Goal: Task Accomplishment & Management: Manage account settings

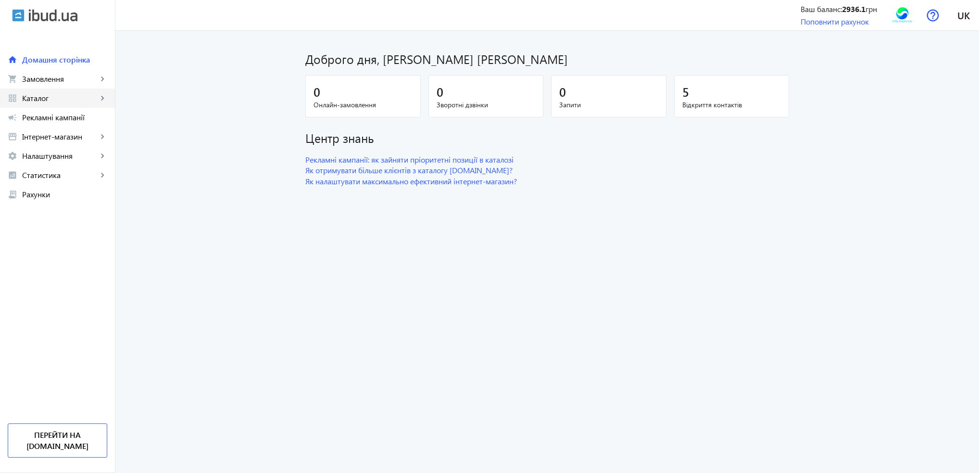
click at [50, 96] on span "Каталог" at bounding box center [59, 98] width 75 height 10
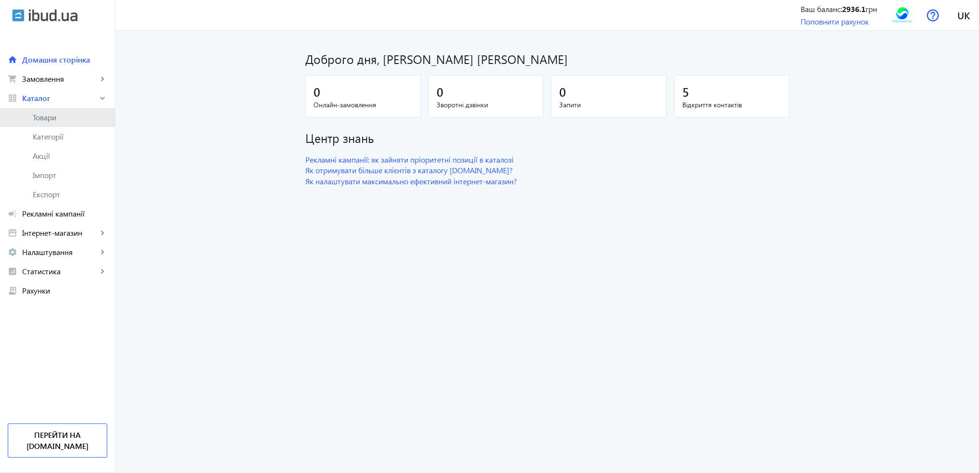
click at [46, 116] on span "Товари" at bounding box center [70, 118] width 75 height 10
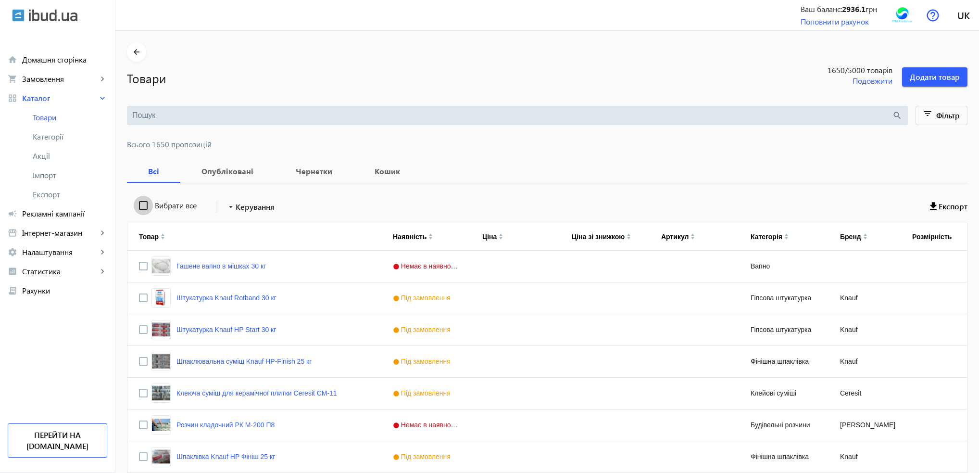
click at [139, 207] on input "Вибрати все" at bounding box center [143, 205] width 19 height 19
checkbox input "true"
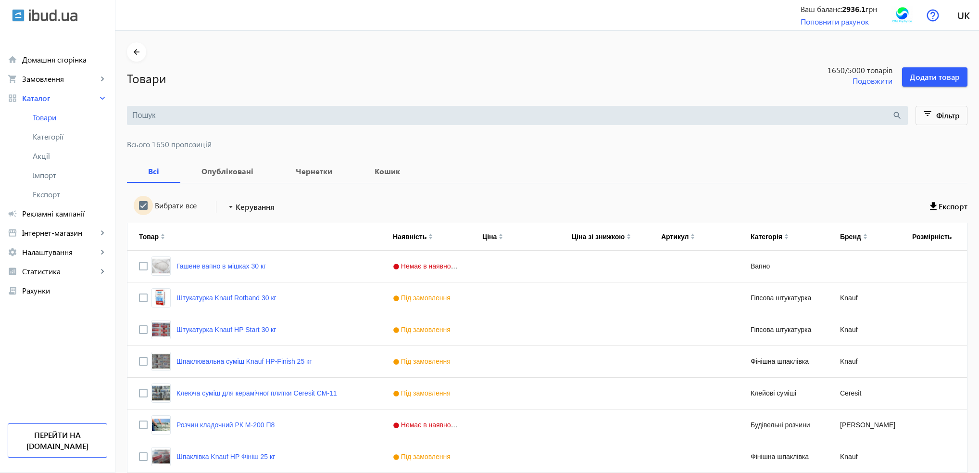
checkbox input "true"
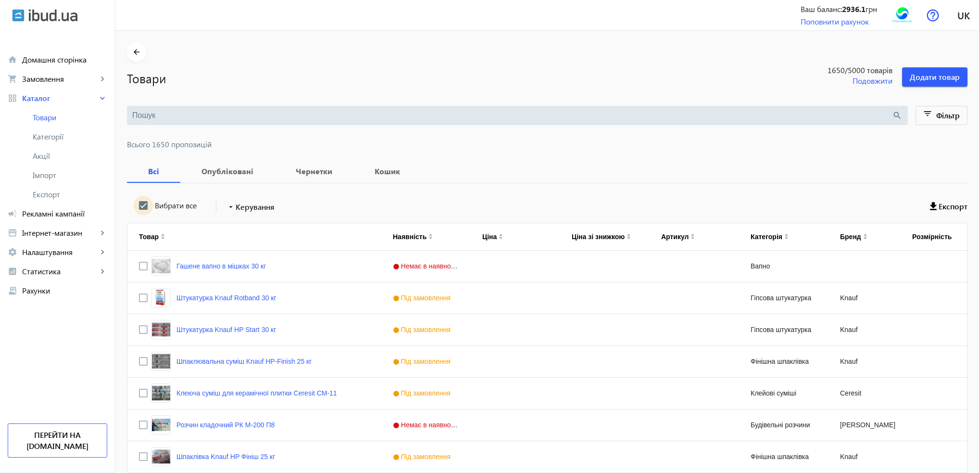
checkbox input "true"
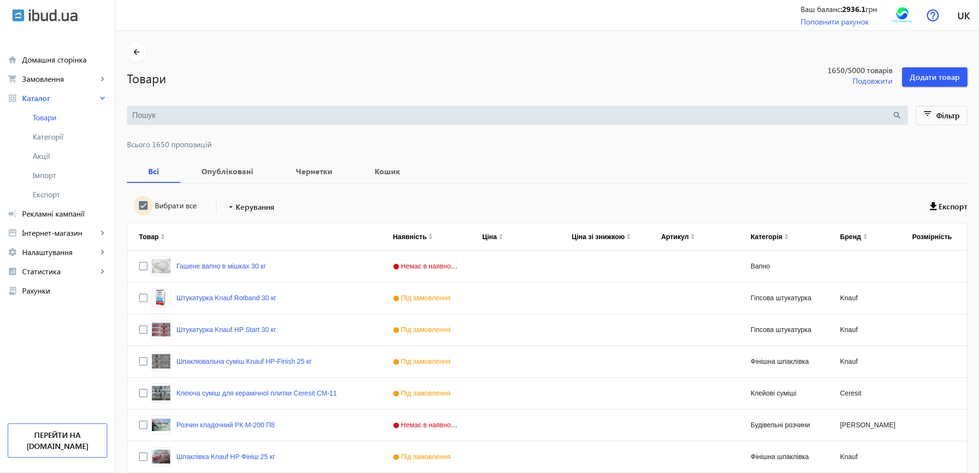
checkbox input "true"
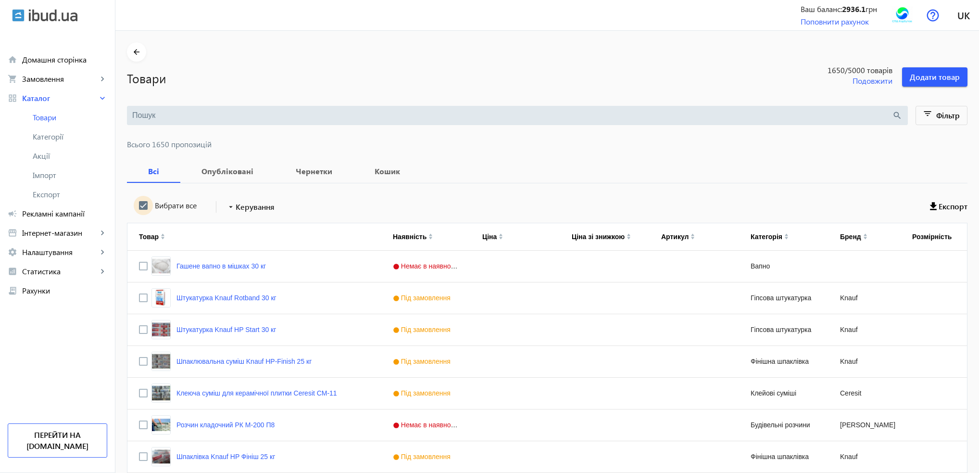
checkbox input "true"
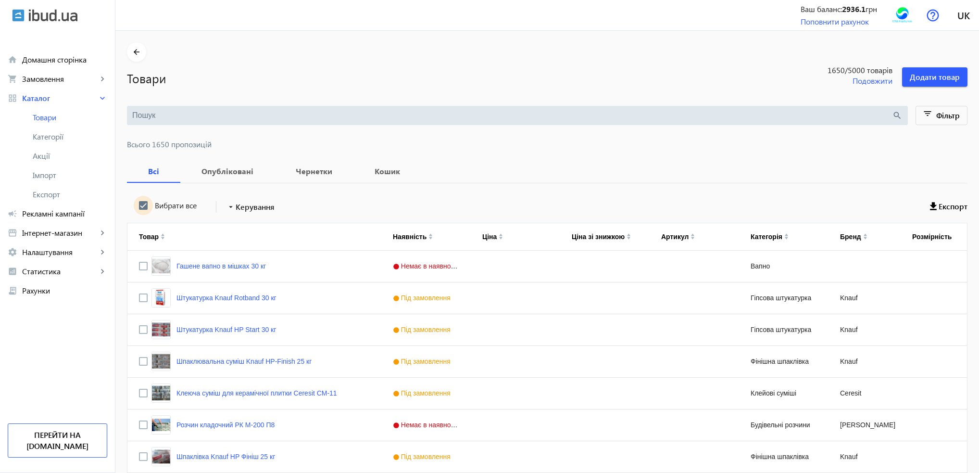
checkbox input "true"
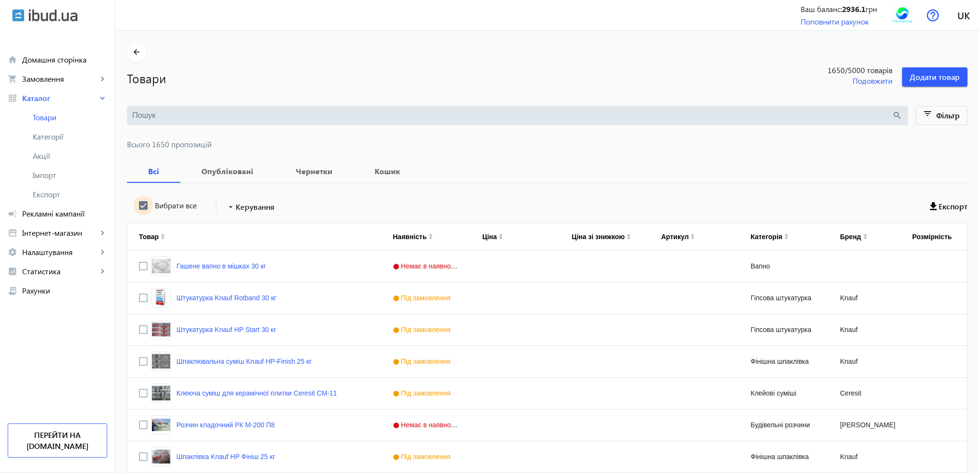
checkbox input "true"
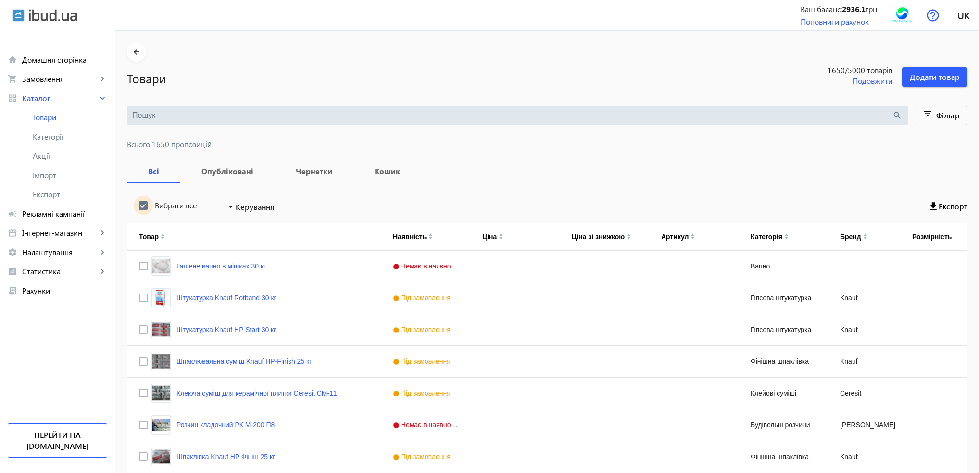
checkbox input "true"
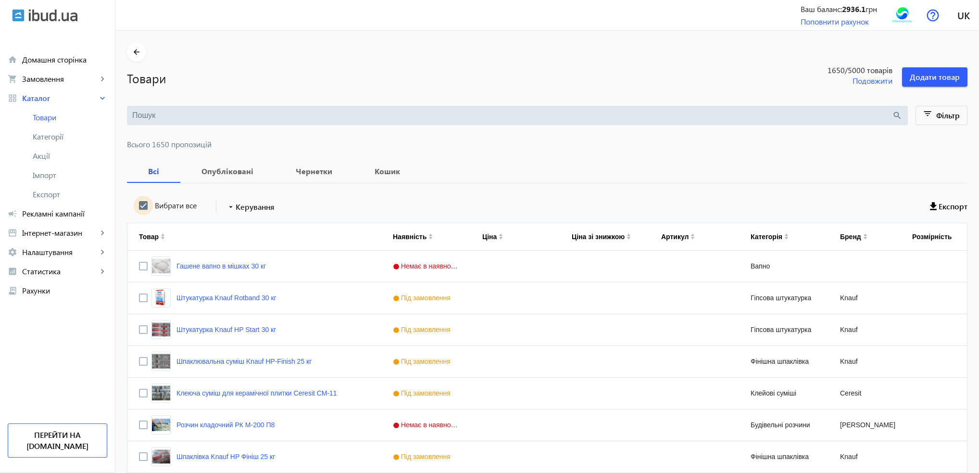
checkbox input "true"
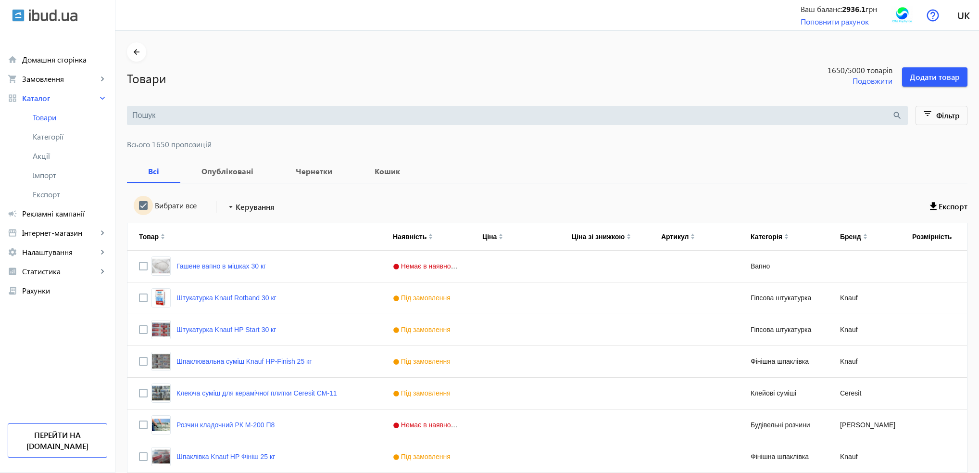
checkbox input "true"
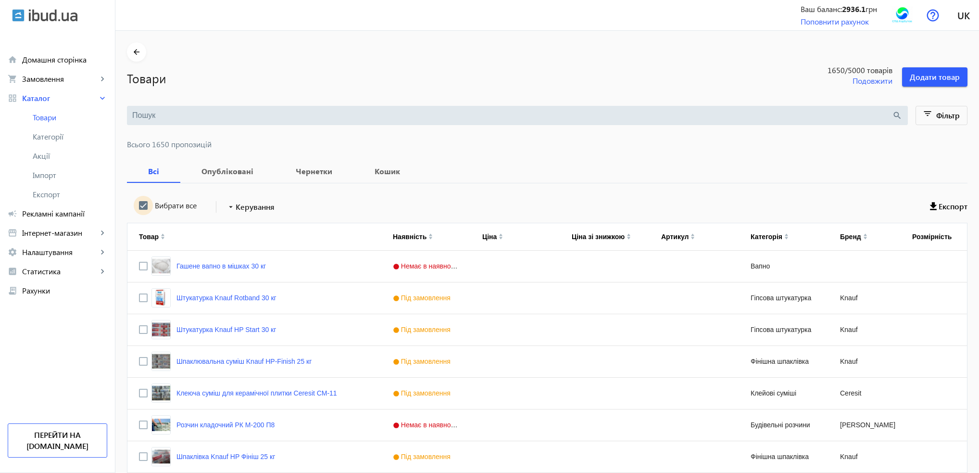
checkbox input "true"
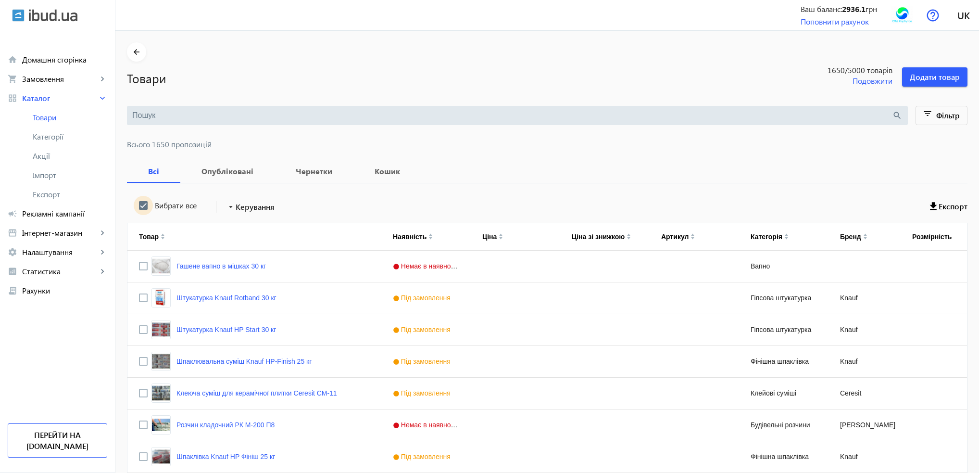
checkbox input "true"
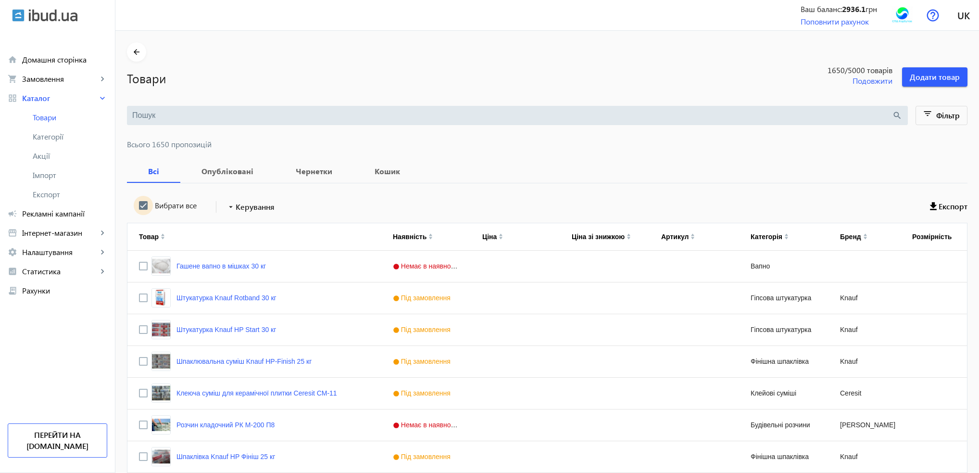
checkbox input "true"
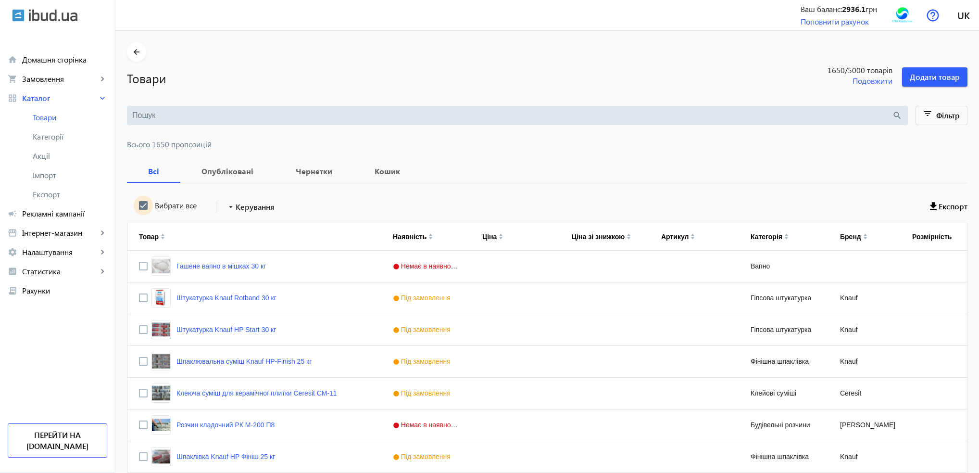
checkbox input "true"
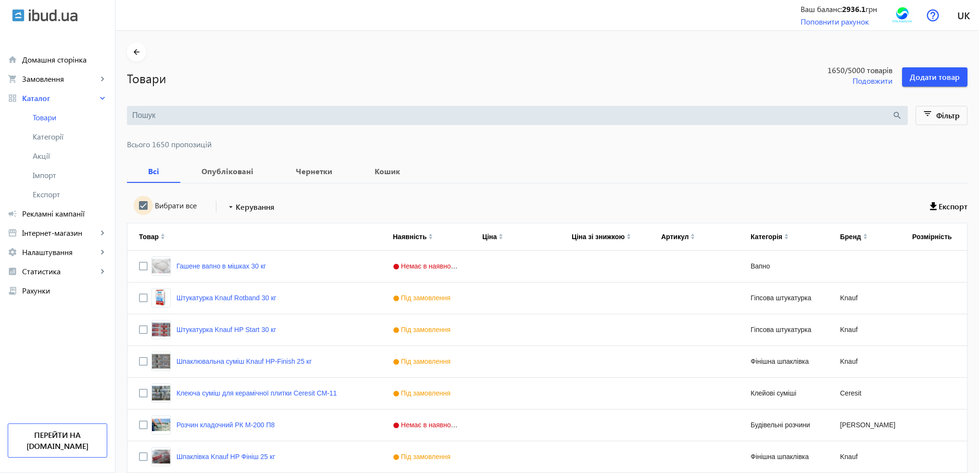
checkbox input "true"
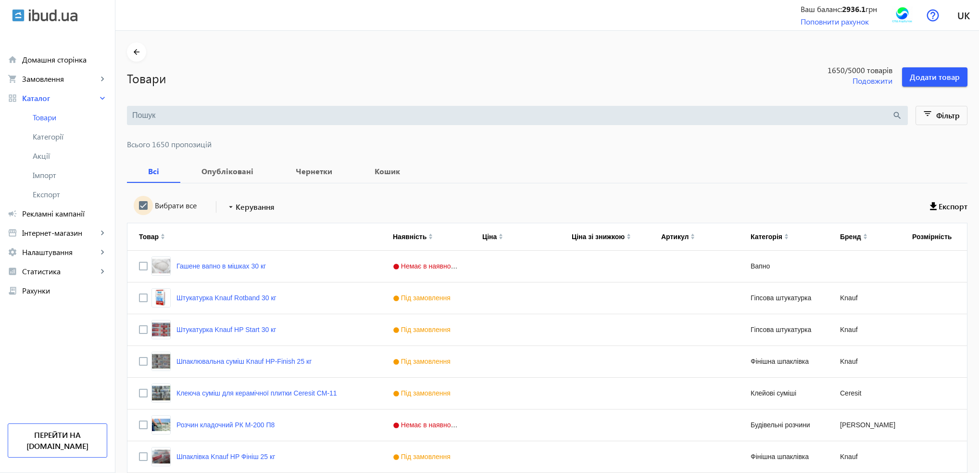
checkbox input "true"
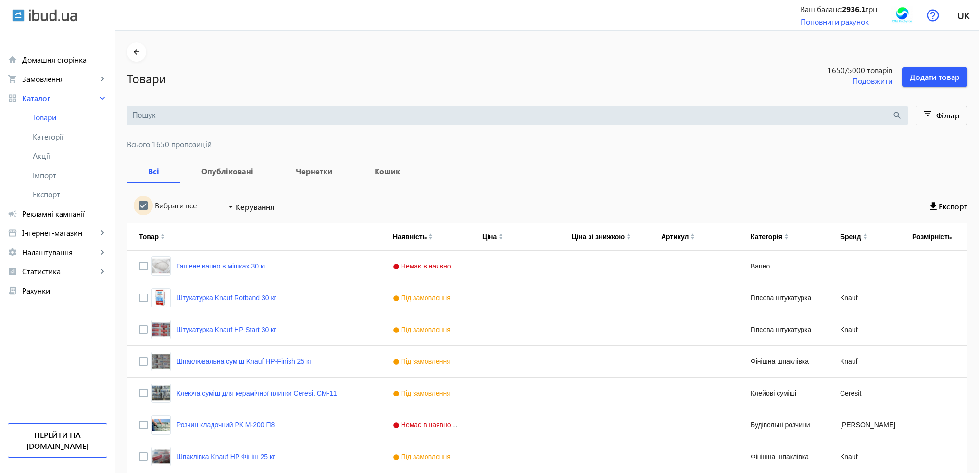
checkbox input "true"
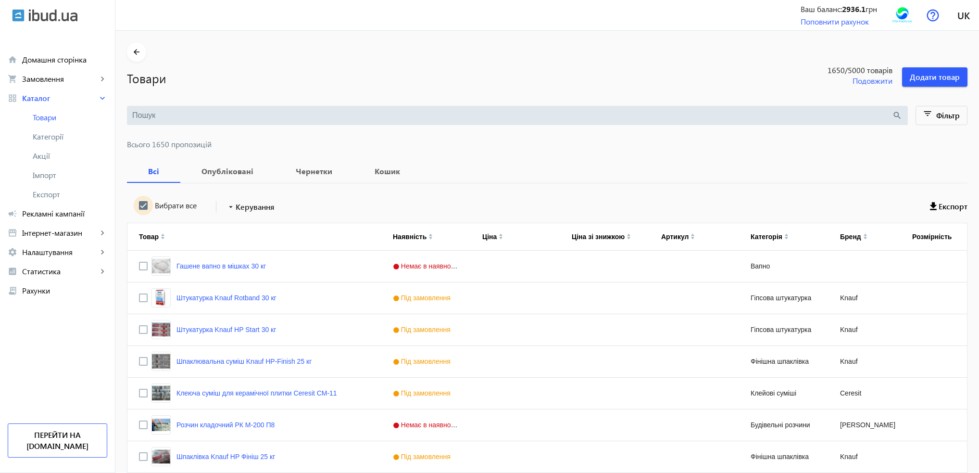
checkbox input "true"
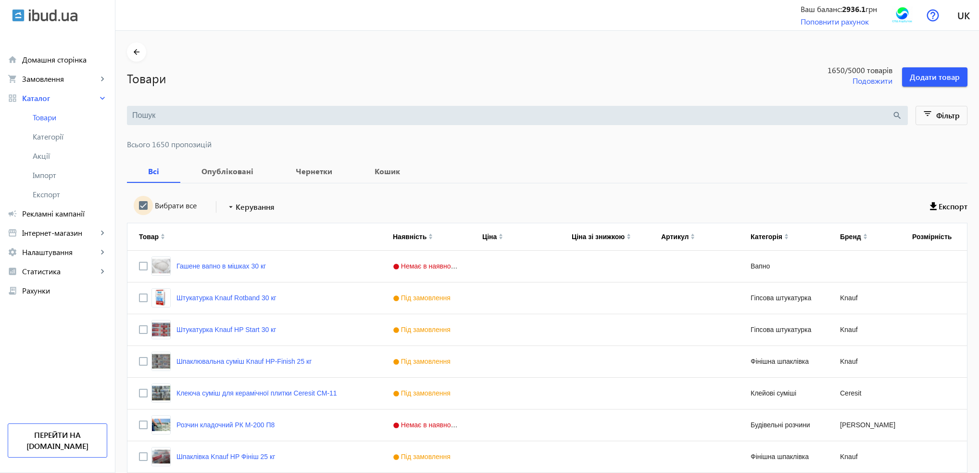
checkbox input "true"
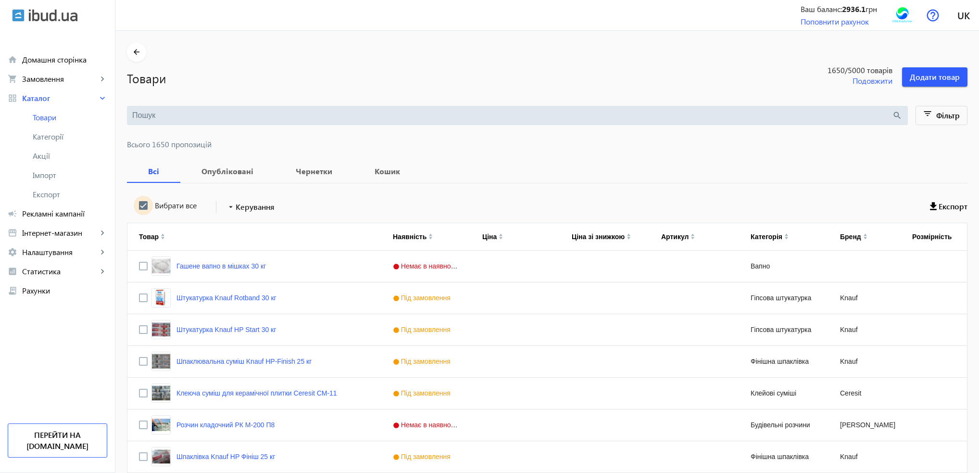
checkbox input "true"
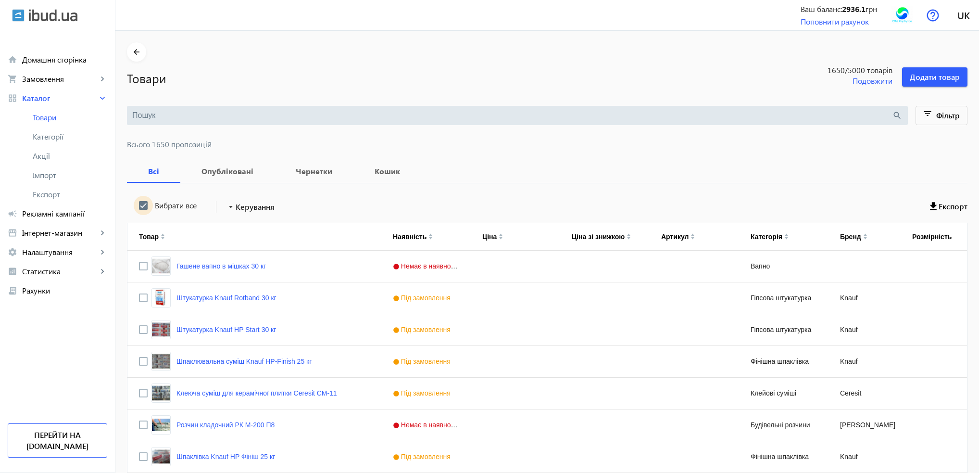
checkbox input "true"
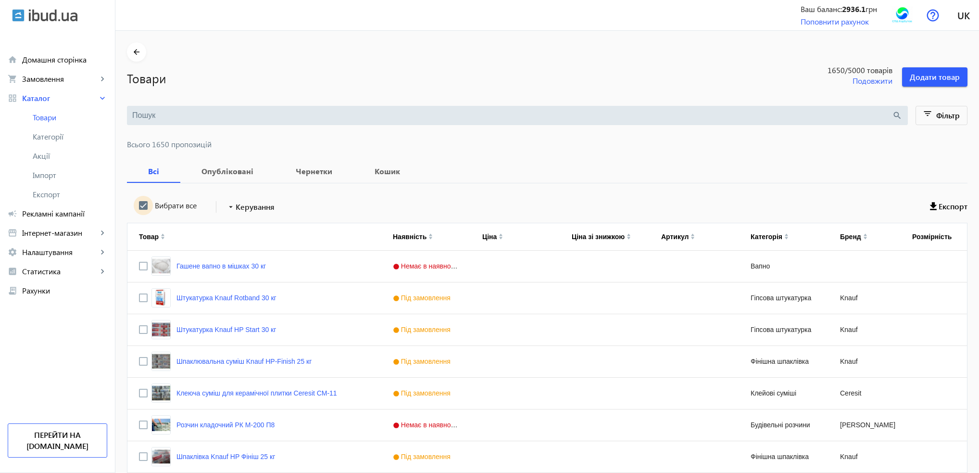
checkbox input "true"
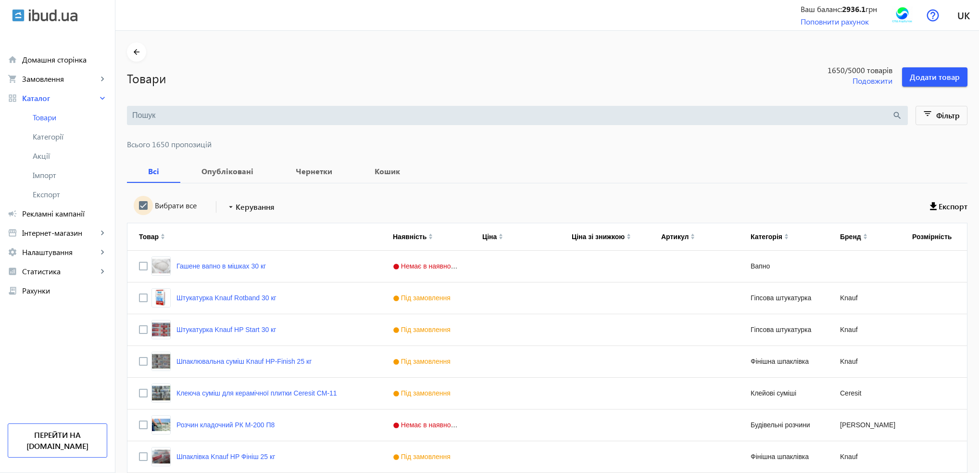
checkbox input "true"
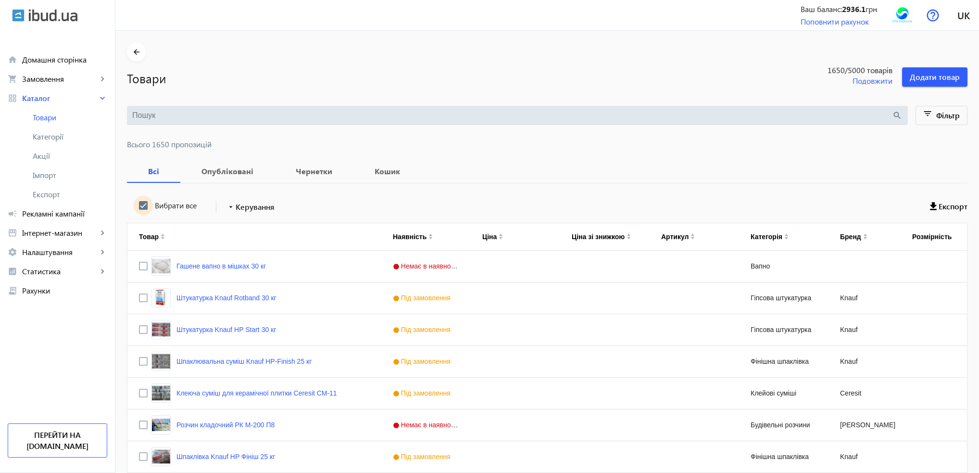
checkbox input "true"
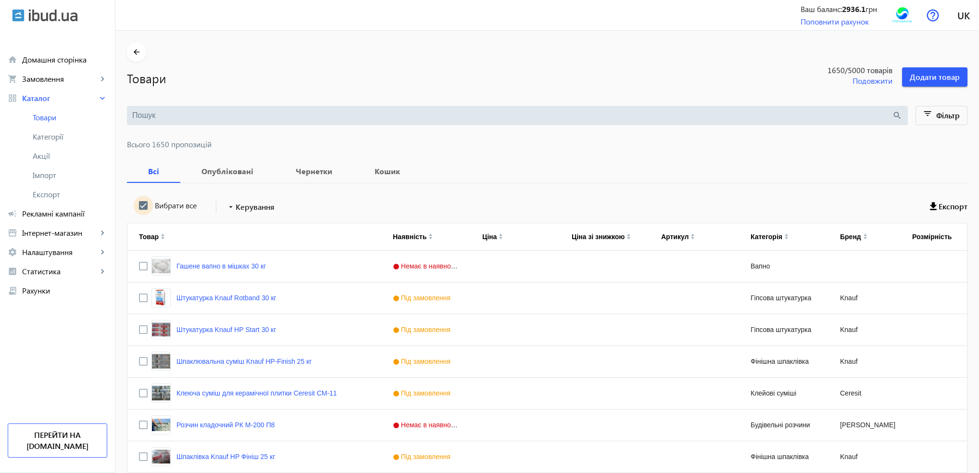
checkbox input "true"
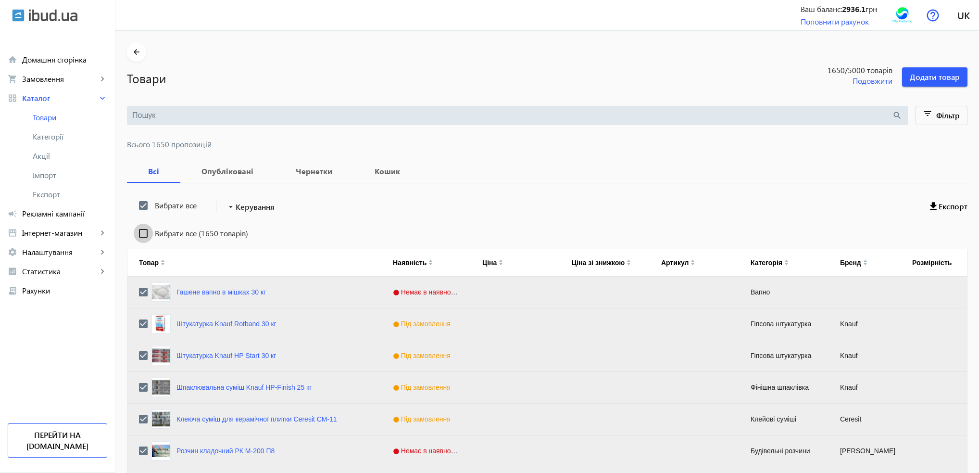
click at [139, 232] on input "Вибрати все (1650 товарів)" at bounding box center [143, 233] width 19 height 19
checkbox input "true"
click at [236, 208] on span "Керування" at bounding box center [255, 207] width 39 height 12
click at [235, 217] on span "Підняти вгору" at bounding box center [283, 213] width 116 height 8
